Goal: Transaction & Acquisition: Purchase product/service

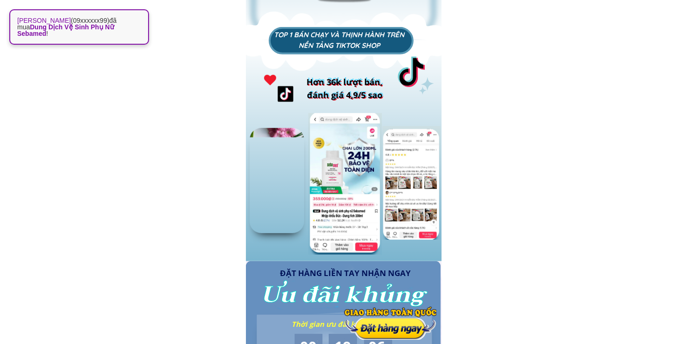
scroll to position [869, 0]
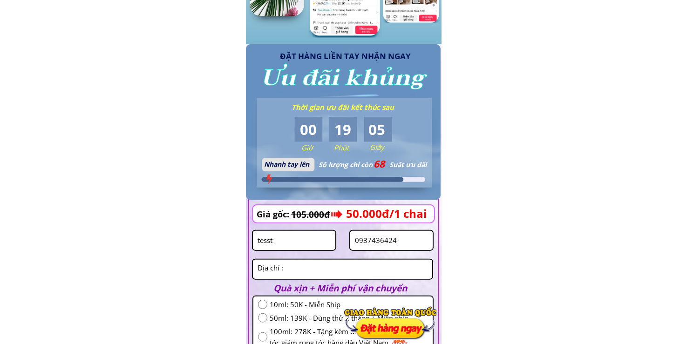
click at [408, 240] on input "0937436424" at bounding box center [392, 240] width 78 height 19
paste input "346065552"
type input "0346065552"
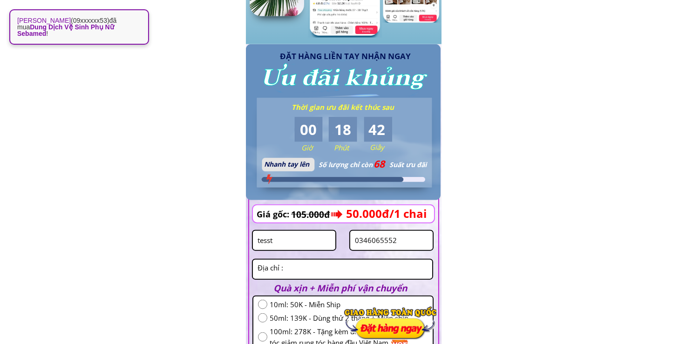
scroll to position [979, 0]
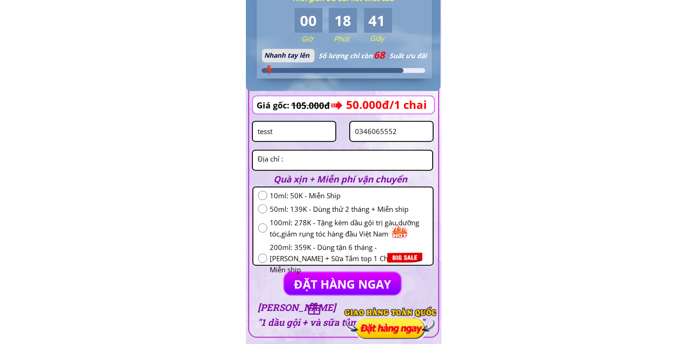
click at [291, 162] on textarea at bounding box center [342, 160] width 175 height 19
click at [315, 127] on input "tesst" at bounding box center [294, 131] width 78 height 19
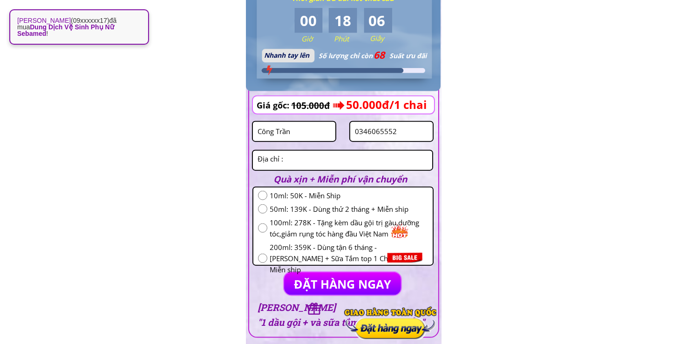
type input "Công Trần"
click at [320, 161] on textarea at bounding box center [342, 160] width 175 height 19
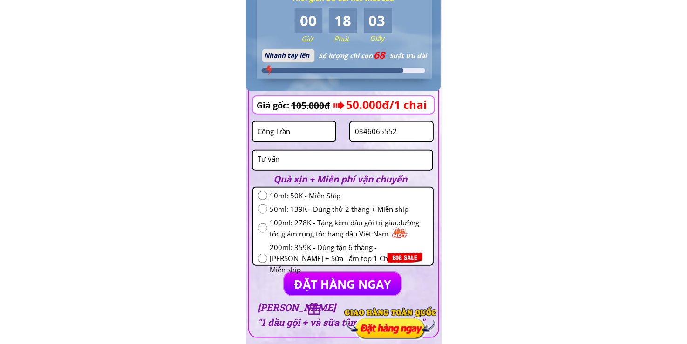
type textarea "Tư vấn"
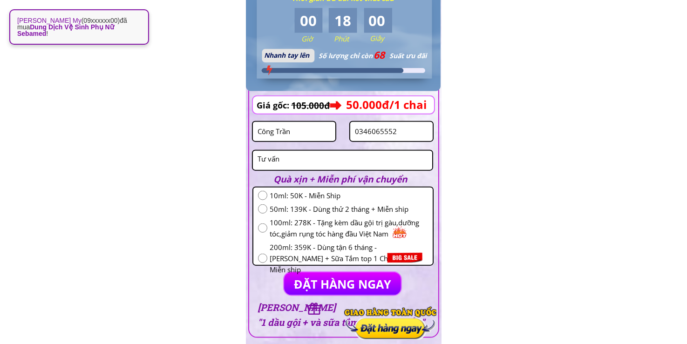
click at [264, 212] on input "radio" at bounding box center [262, 209] width 9 height 9
radio input "true"
click at [304, 279] on p "ĐẶT HÀNG NGAY" at bounding box center [342, 284] width 117 height 23
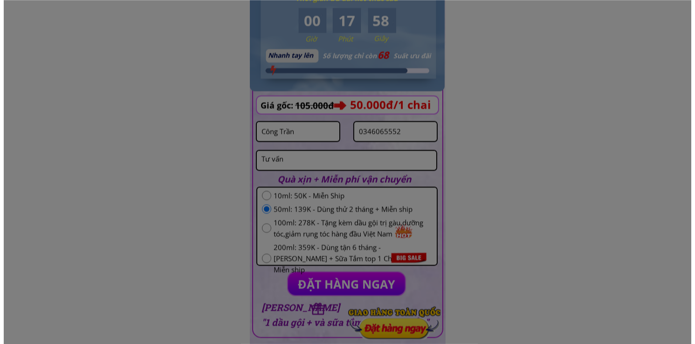
scroll to position [0, 0]
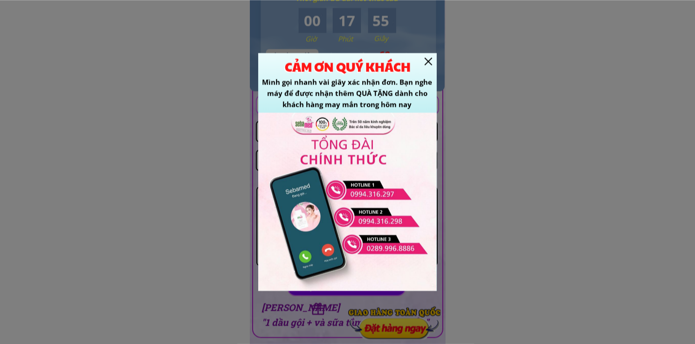
click at [432, 62] on h1 "CẢM ƠN QUÝ KHÁCH" at bounding box center [347, 67] width 197 height 20
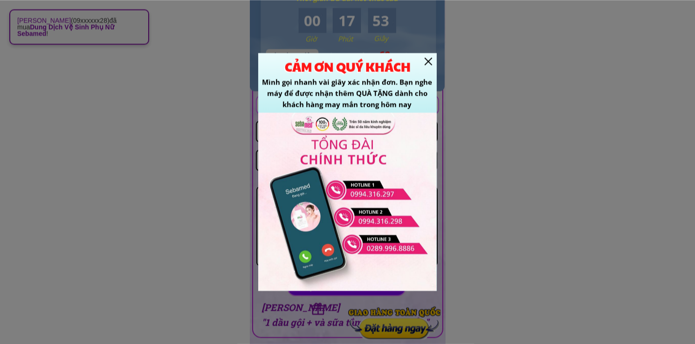
click at [431, 59] on div at bounding box center [427, 61] width 7 height 7
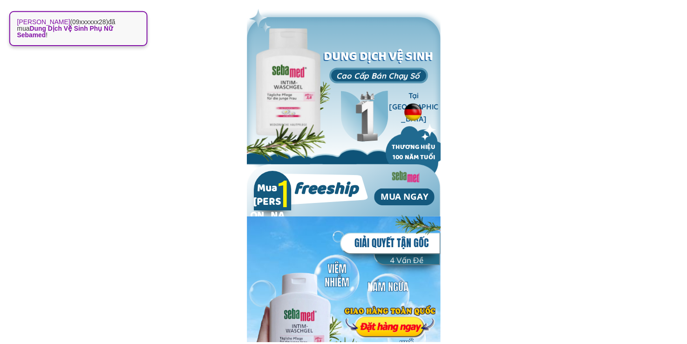
scroll to position [979, 0]
